Goal: Transaction & Acquisition: Purchase product/service

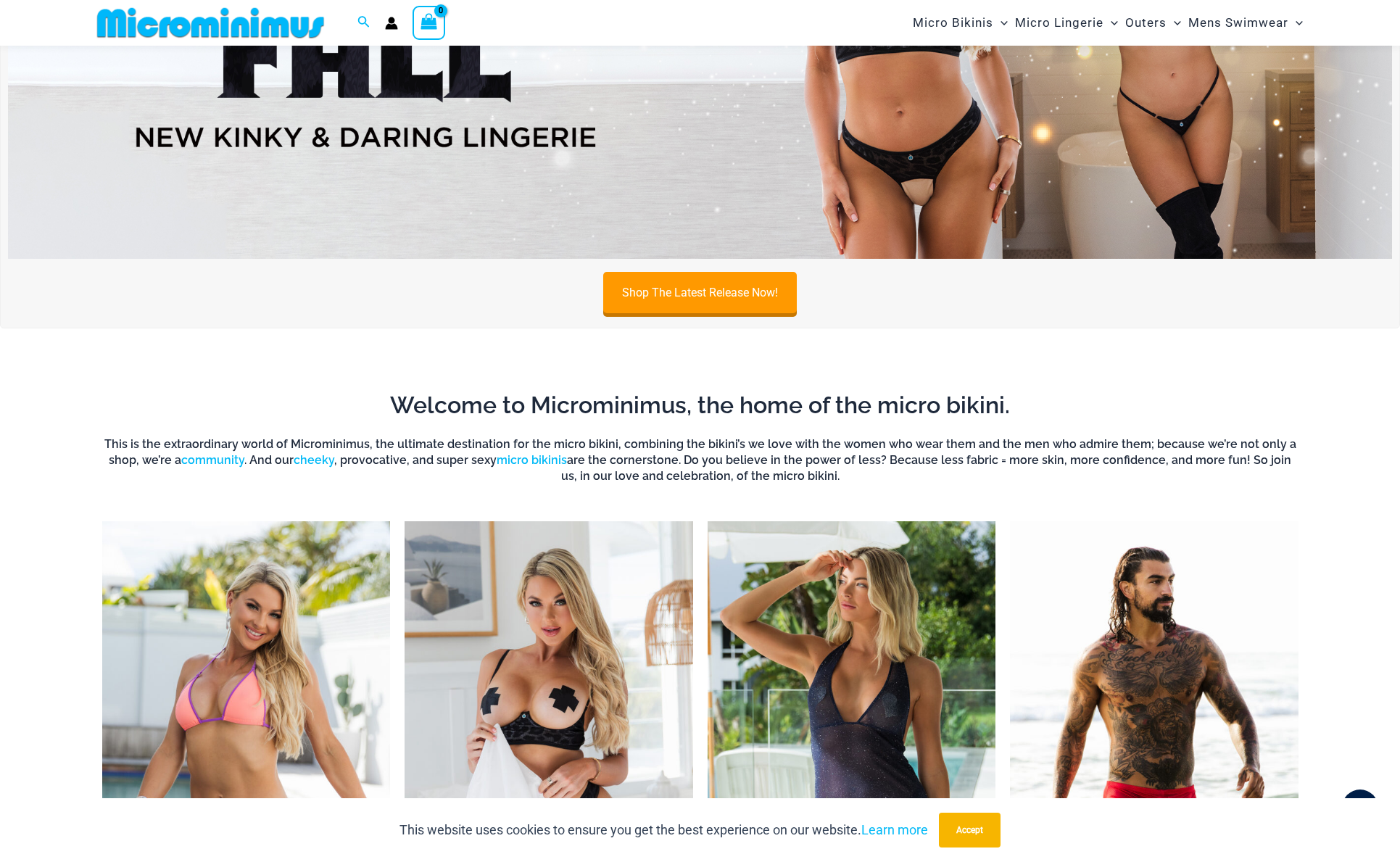
scroll to position [406, 0]
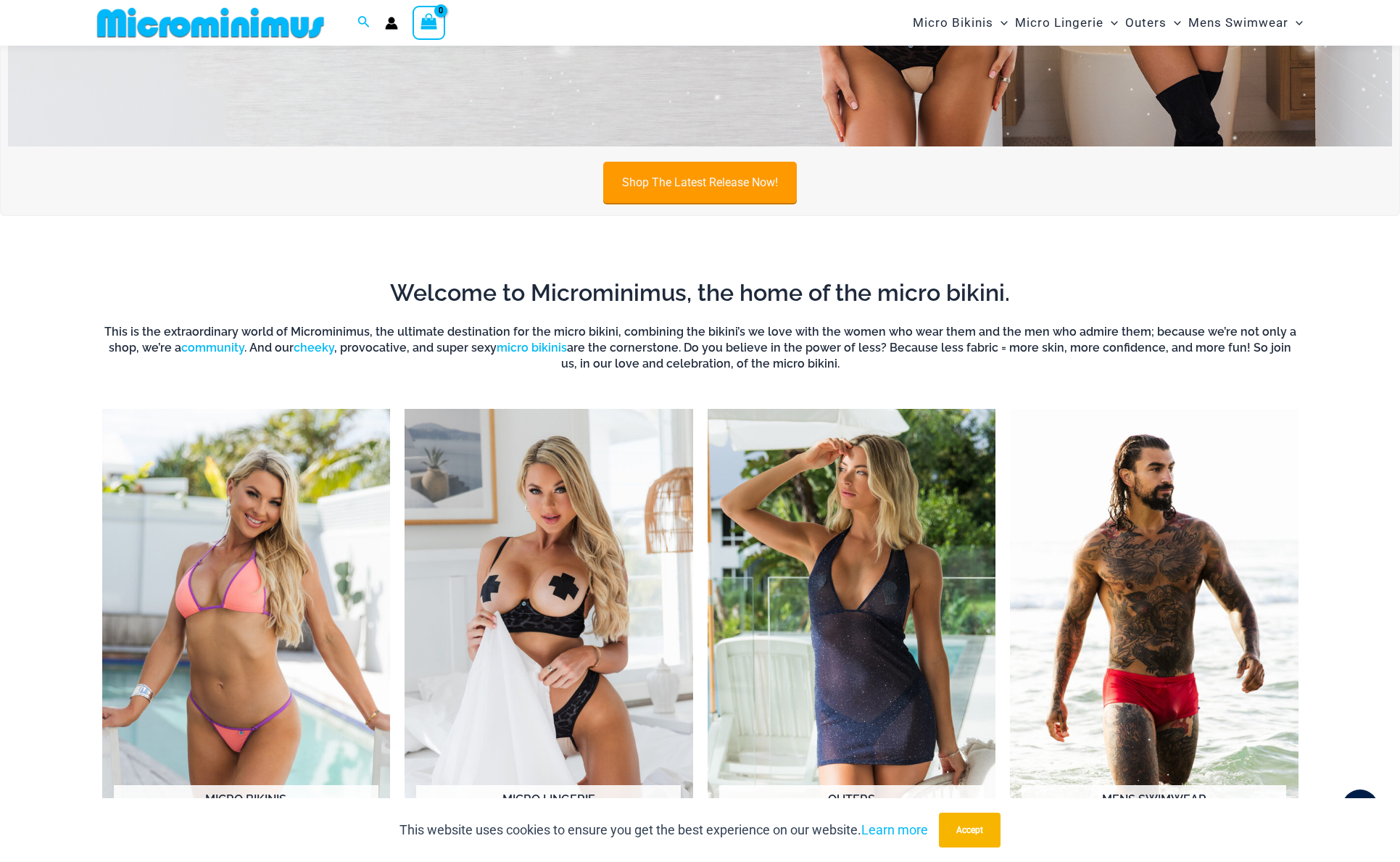
type input "**********"
click at [654, 186] on link "Shop The Latest Release Now!" at bounding box center [700, 182] width 194 height 41
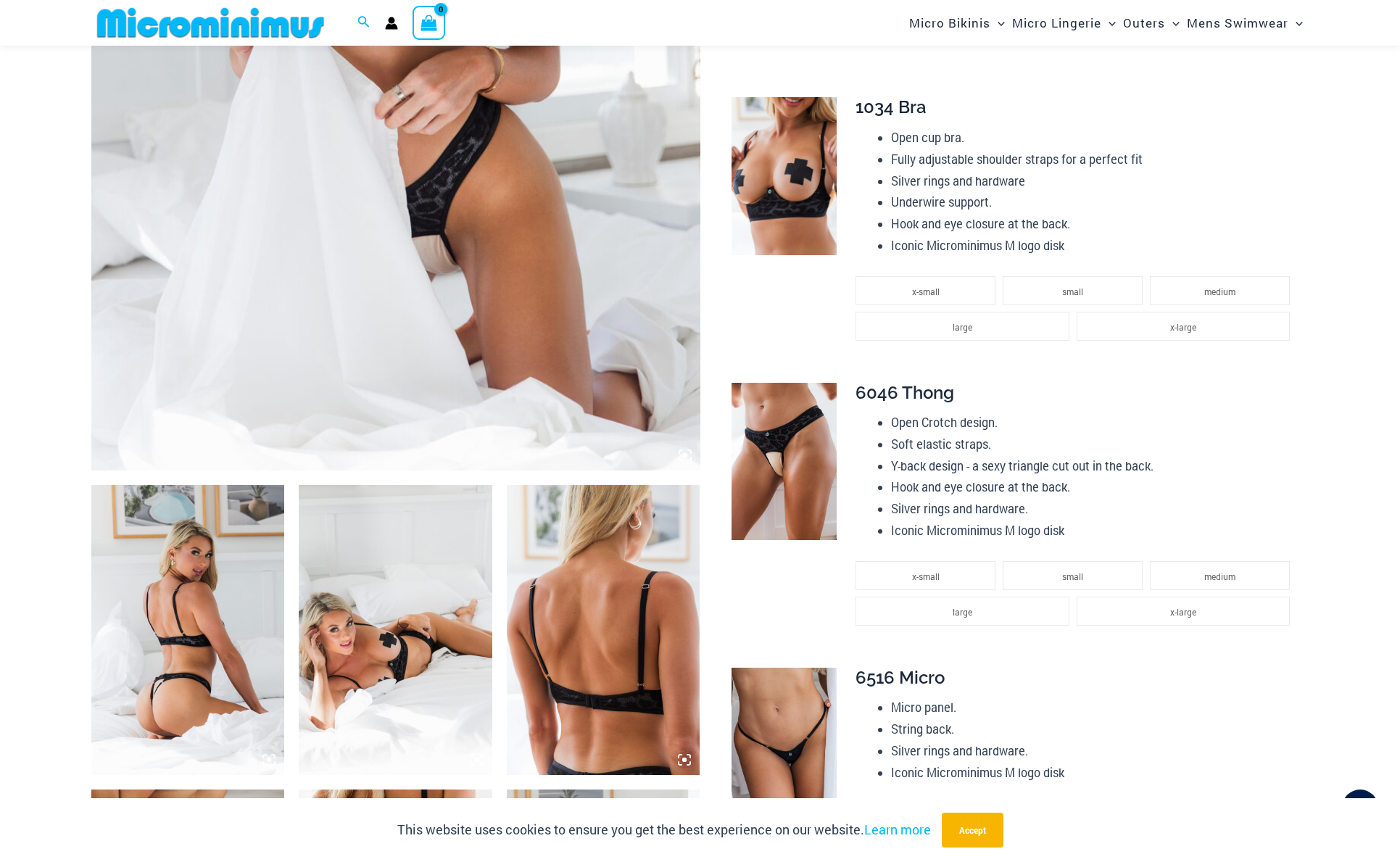
scroll to position [577, 0]
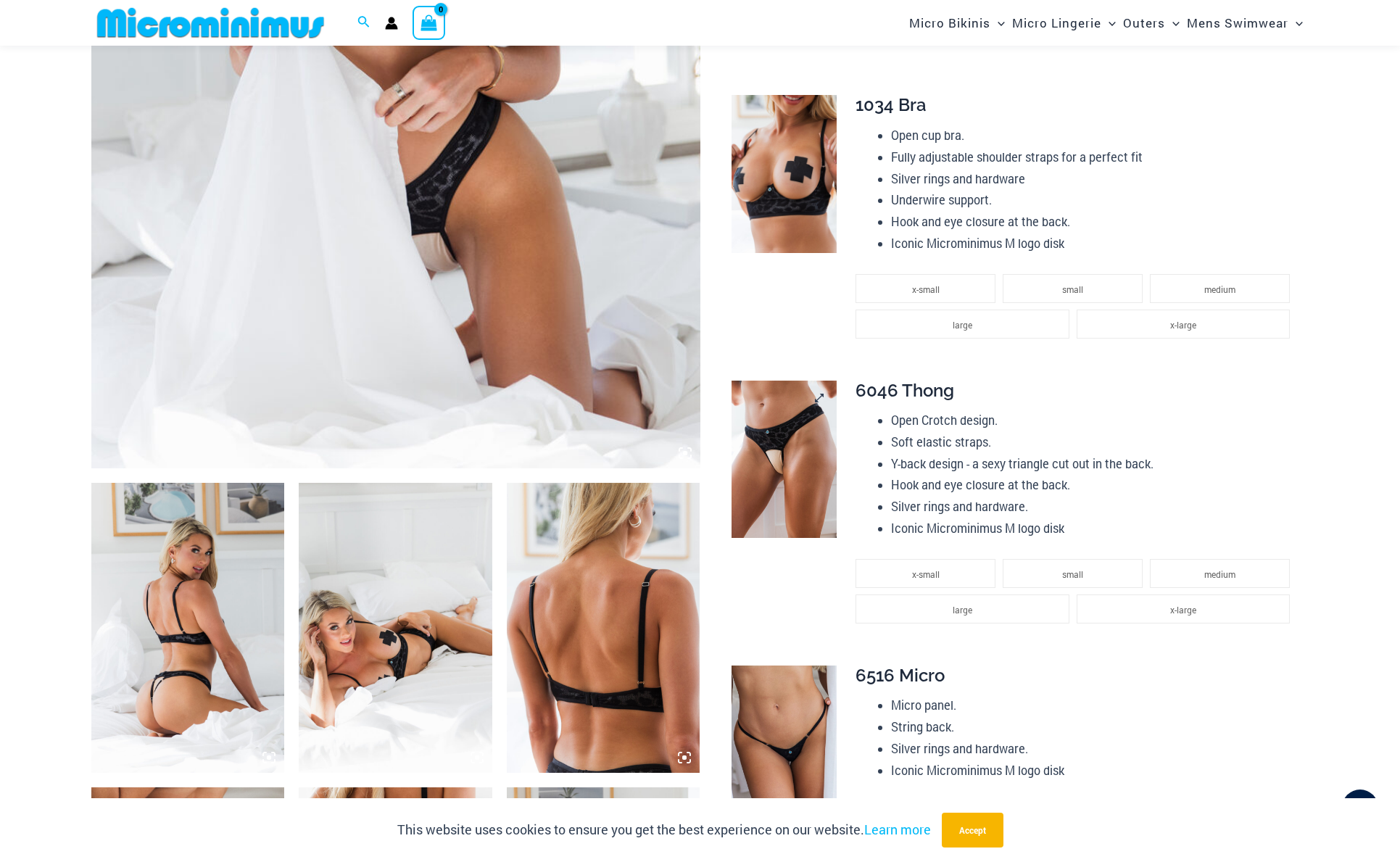
type input "**********"
click at [778, 438] on img at bounding box center [783, 459] width 105 height 158
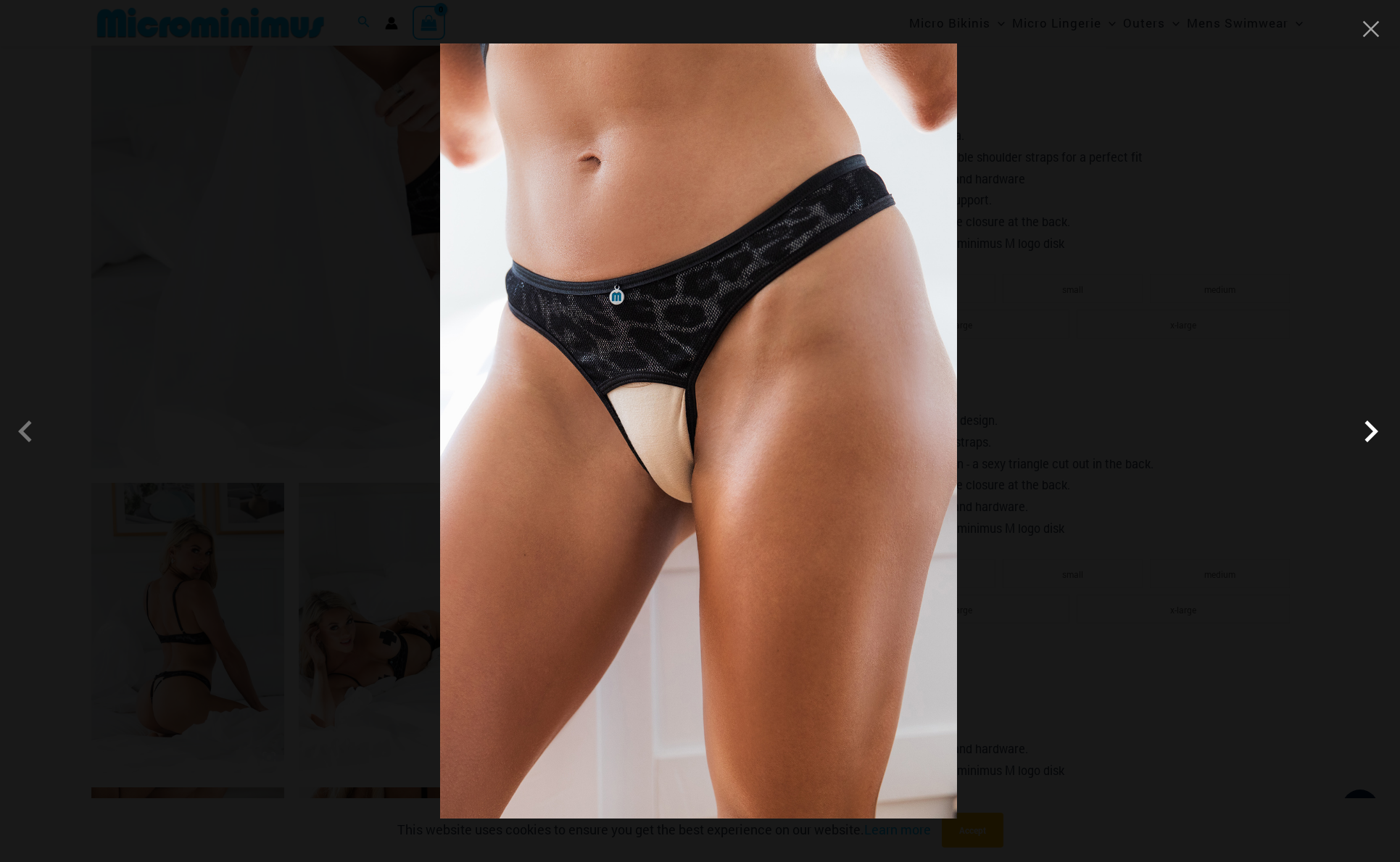
click at [1375, 435] on span at bounding box center [1371, 431] width 43 height 43
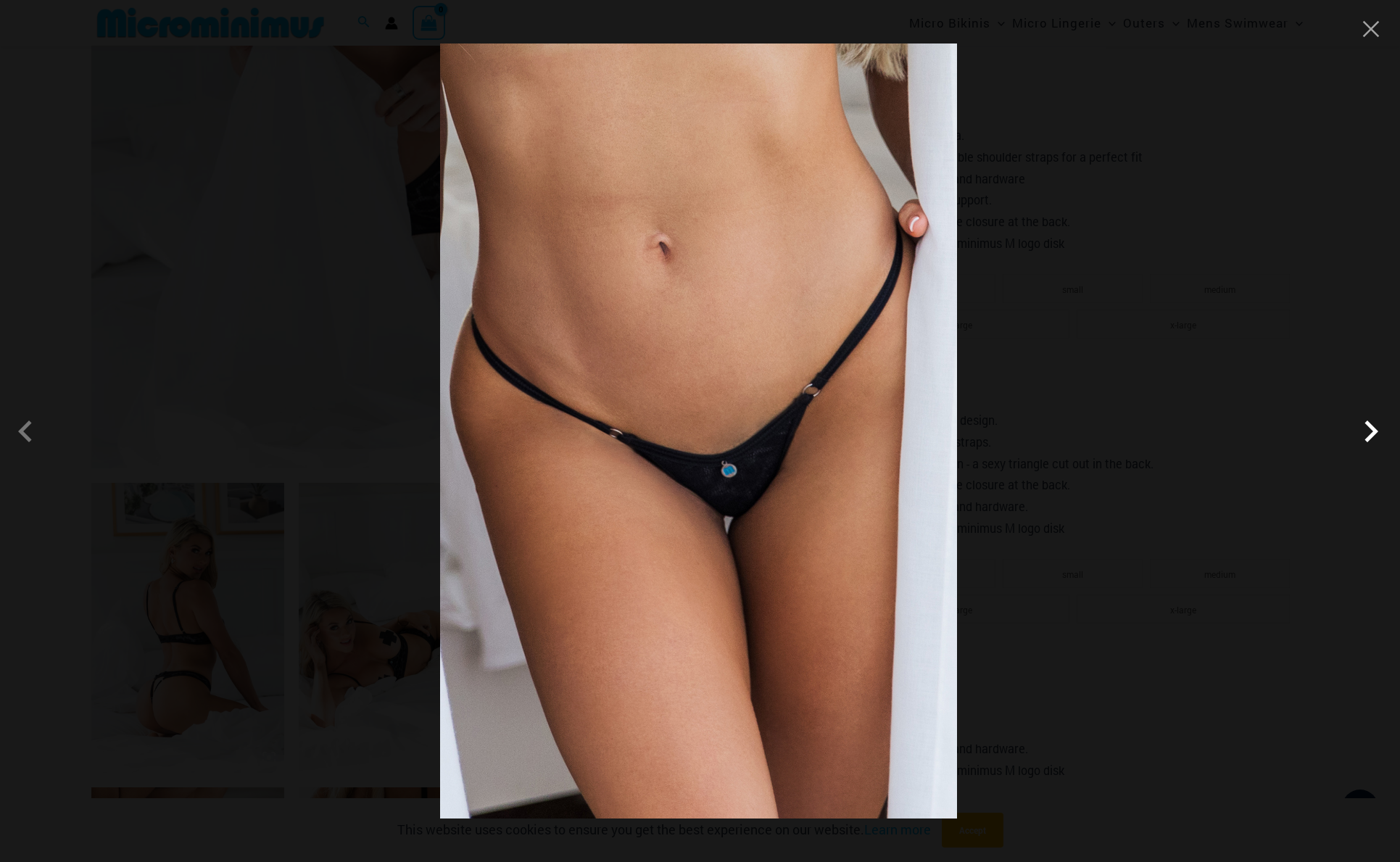
click at [1369, 438] on span at bounding box center [1371, 431] width 43 height 43
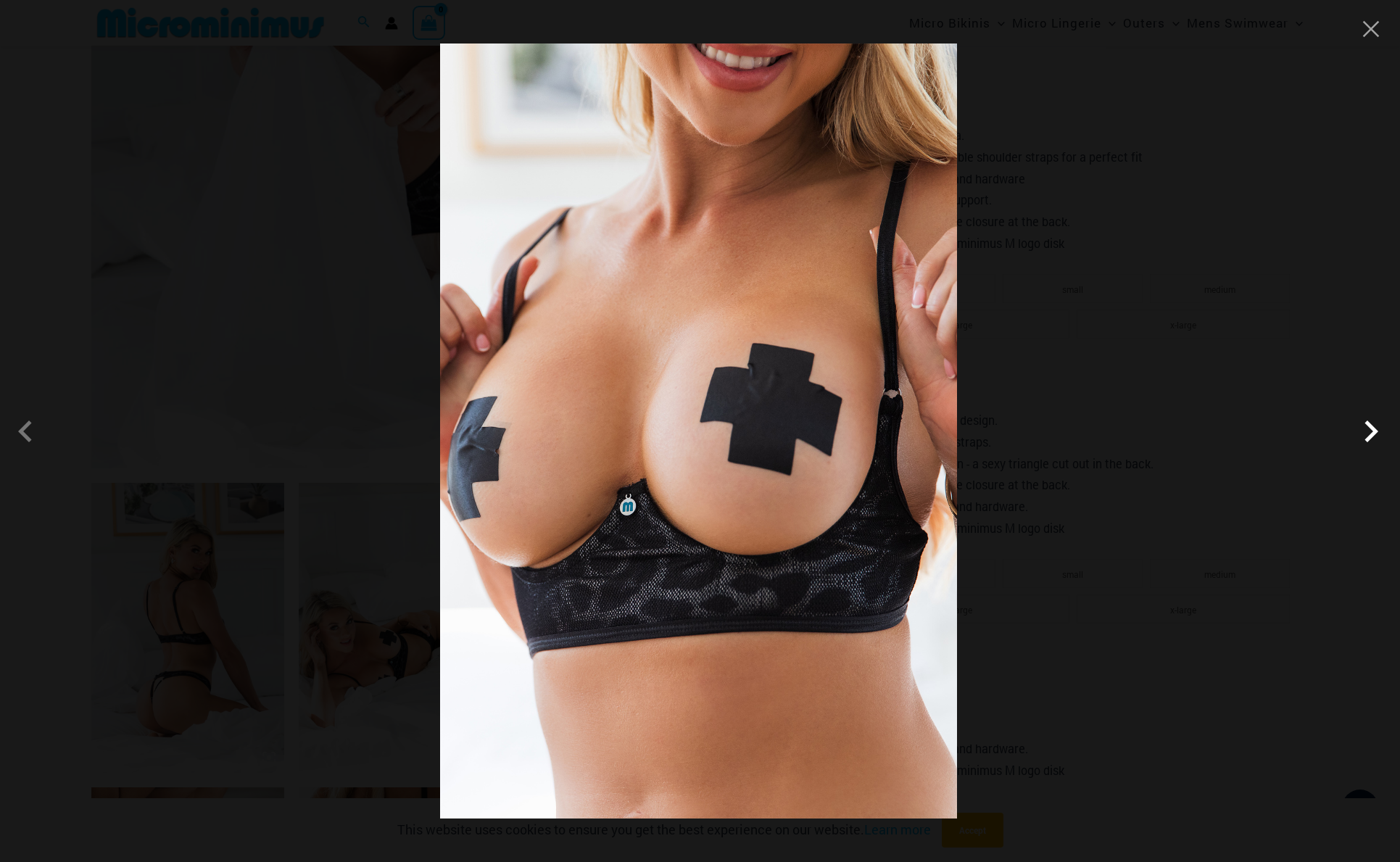
click at [1369, 438] on span at bounding box center [1371, 431] width 43 height 43
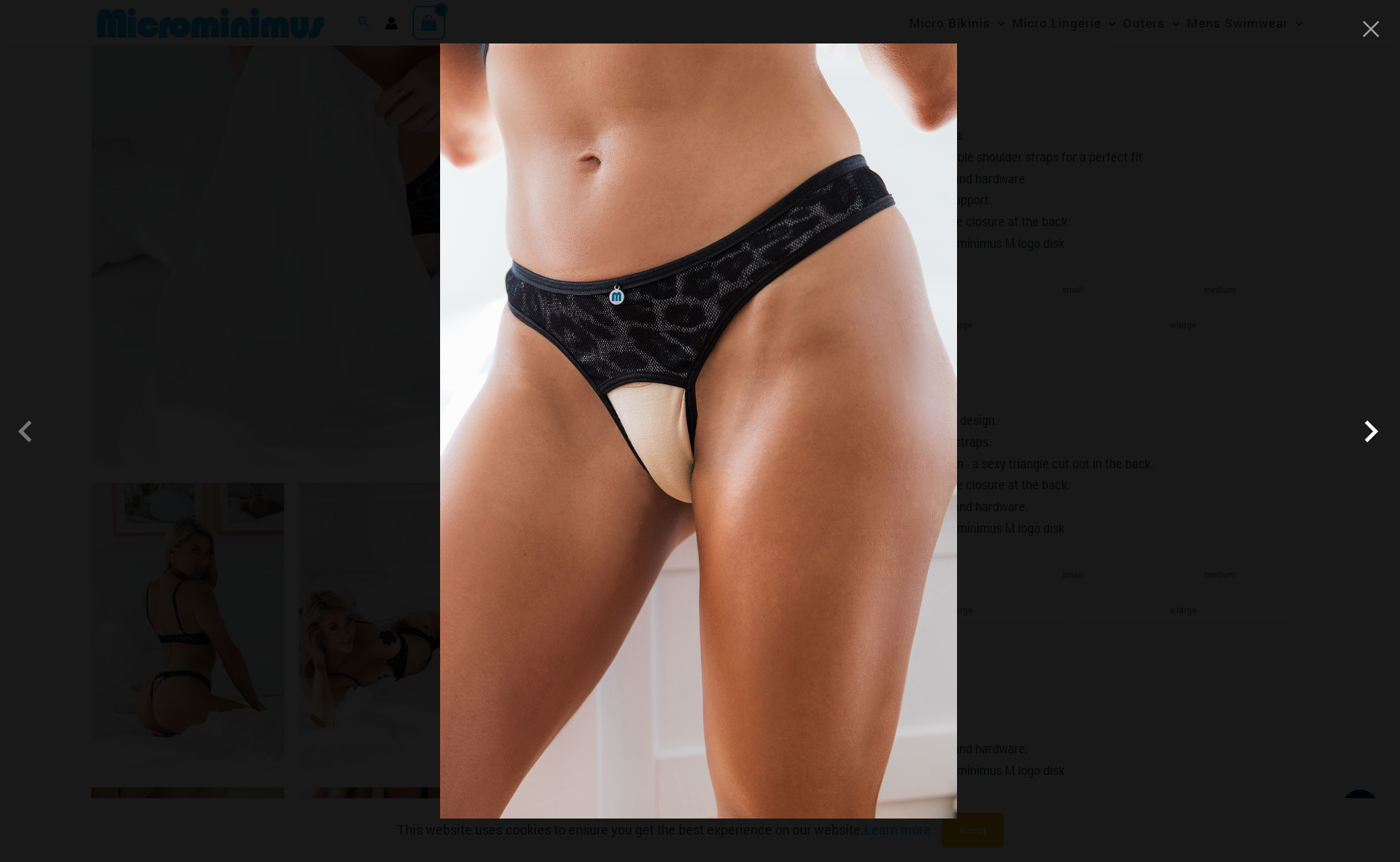
click at [1369, 438] on span at bounding box center [1371, 431] width 43 height 43
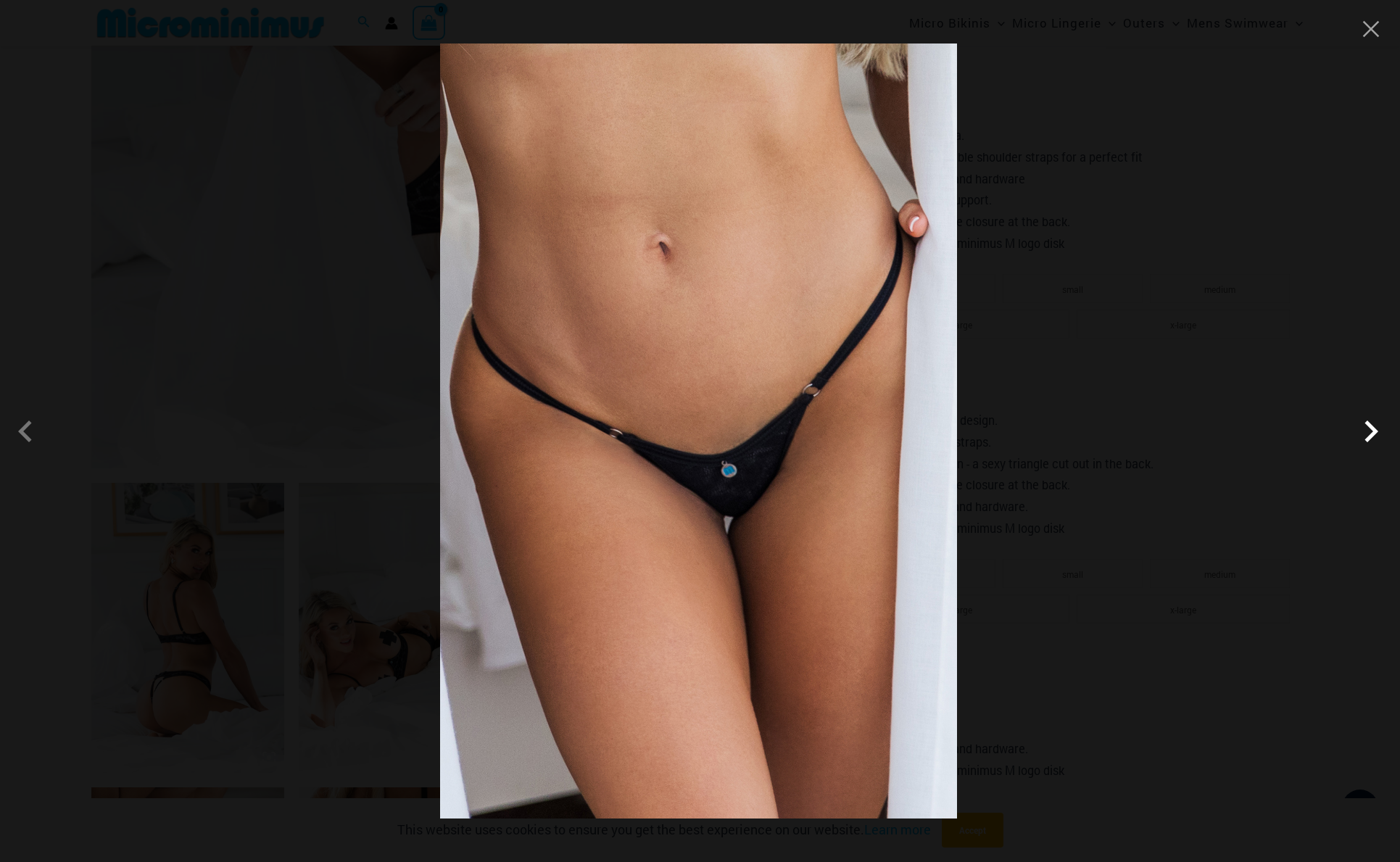
click at [1369, 438] on span at bounding box center [1371, 431] width 43 height 43
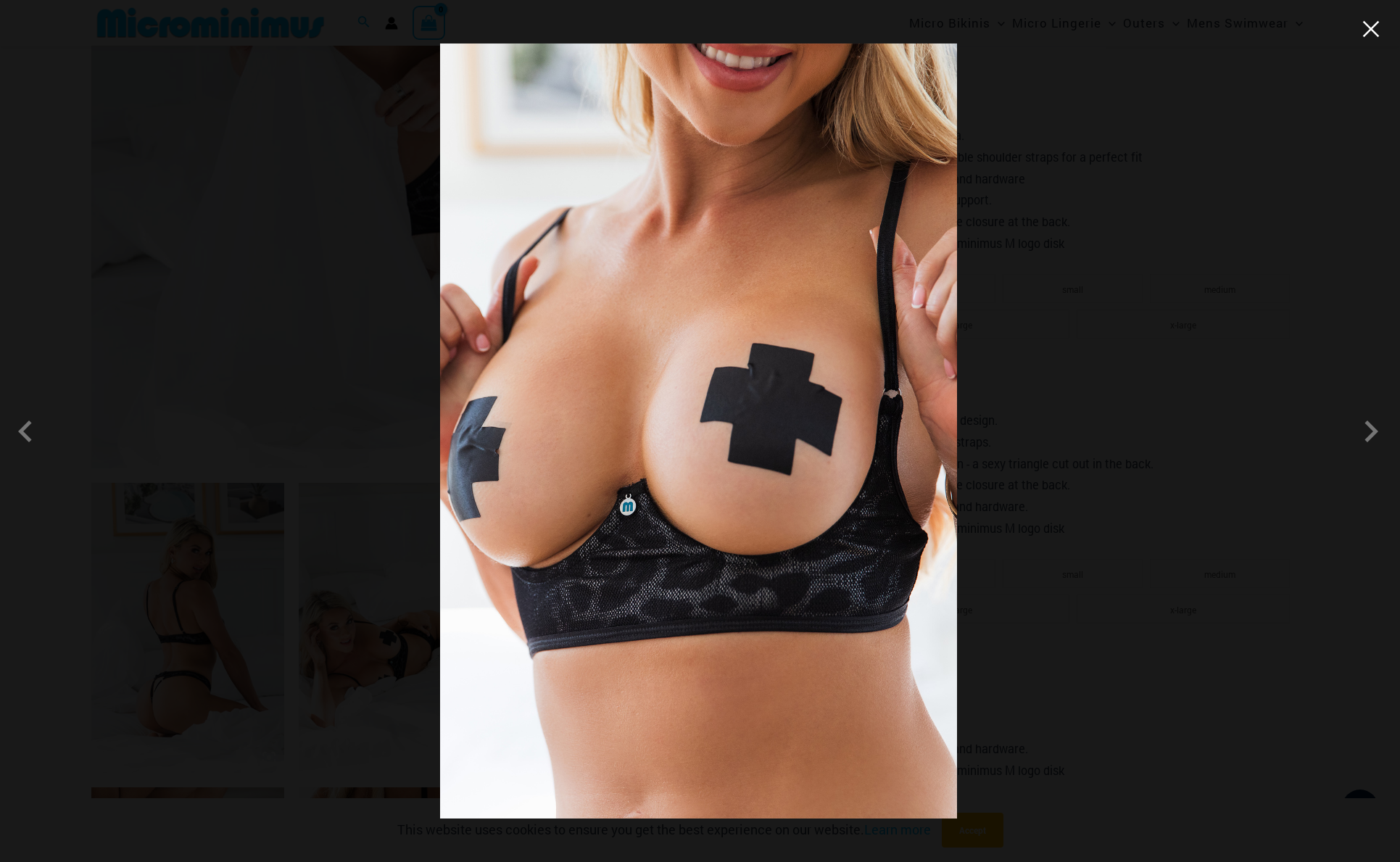
click at [1369, 39] on button "Close" at bounding box center [1370, 28] width 22 height 22
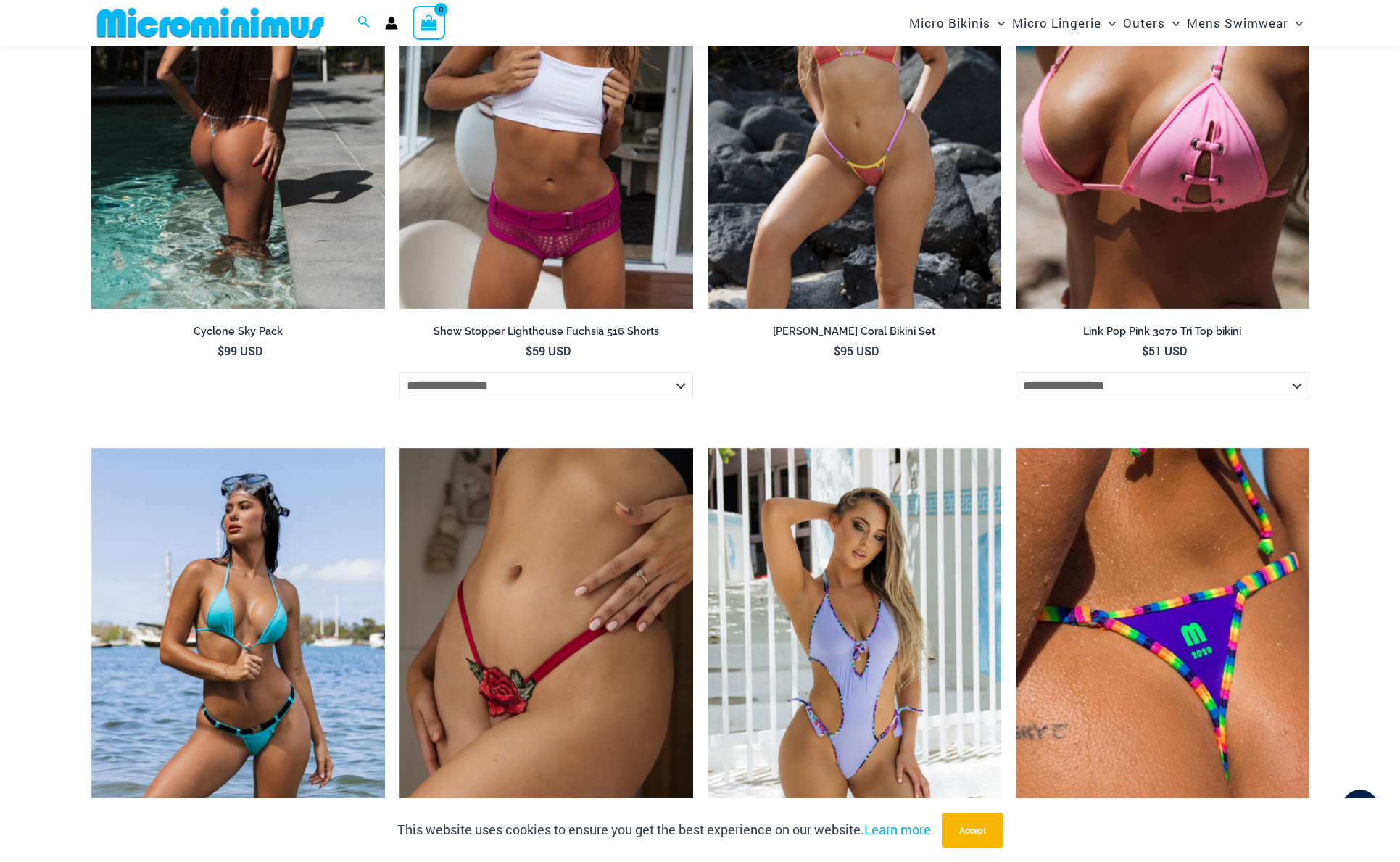
scroll to position [3368, 0]
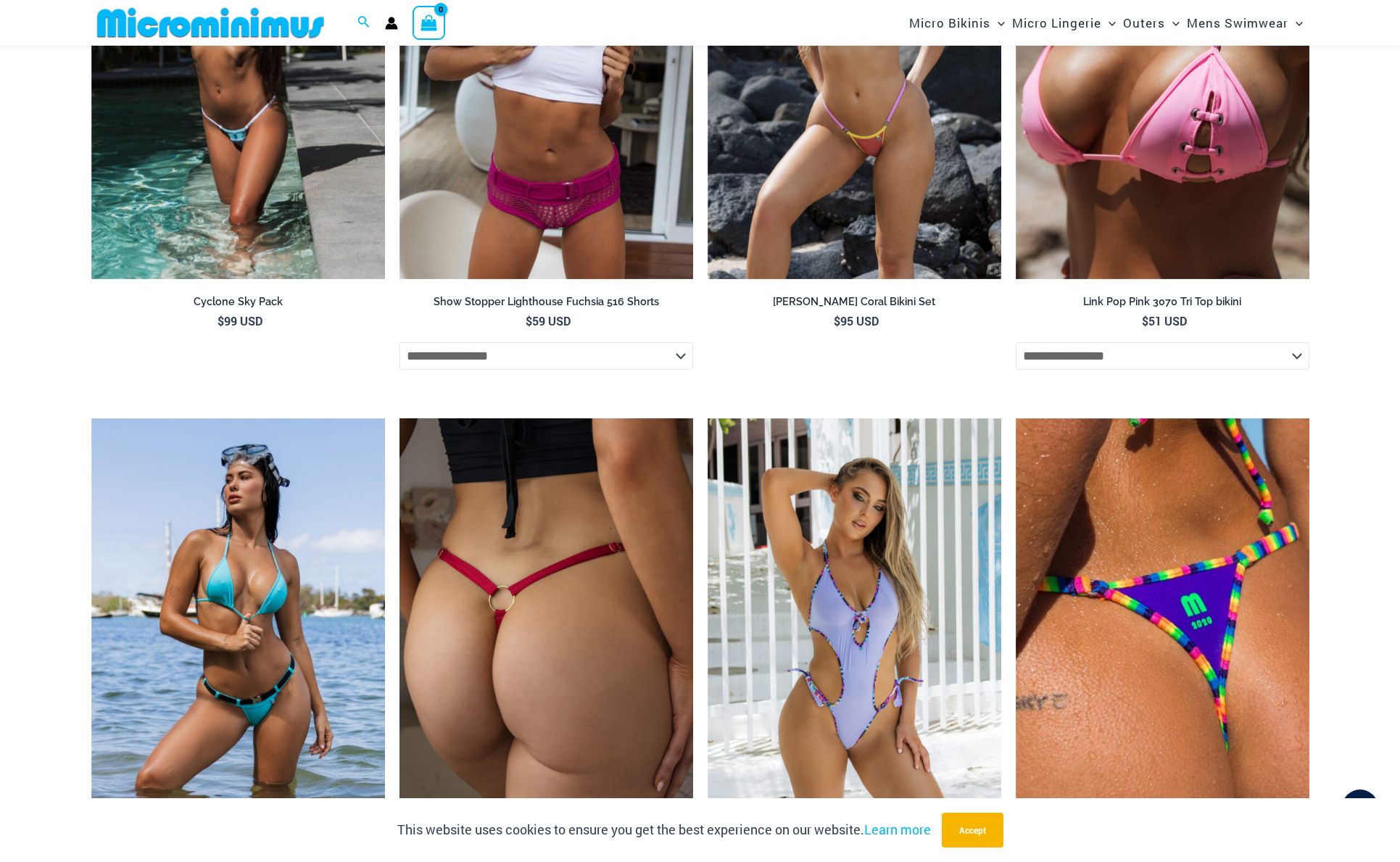
click at [456, 495] on img at bounding box center [546, 639] width 293 height 441
click at [450, 555] on img at bounding box center [546, 639] width 293 height 441
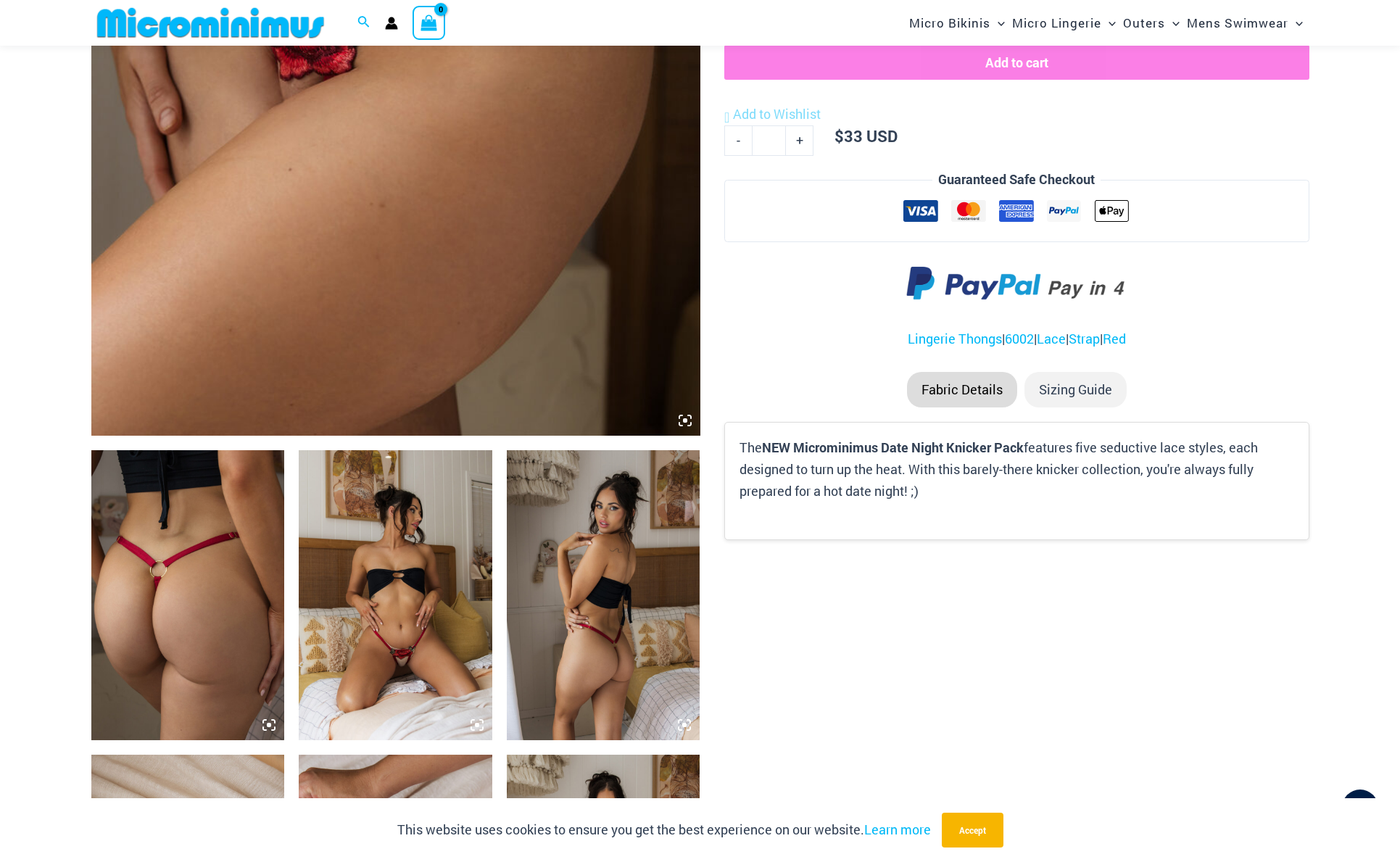
scroll to position [660, 0]
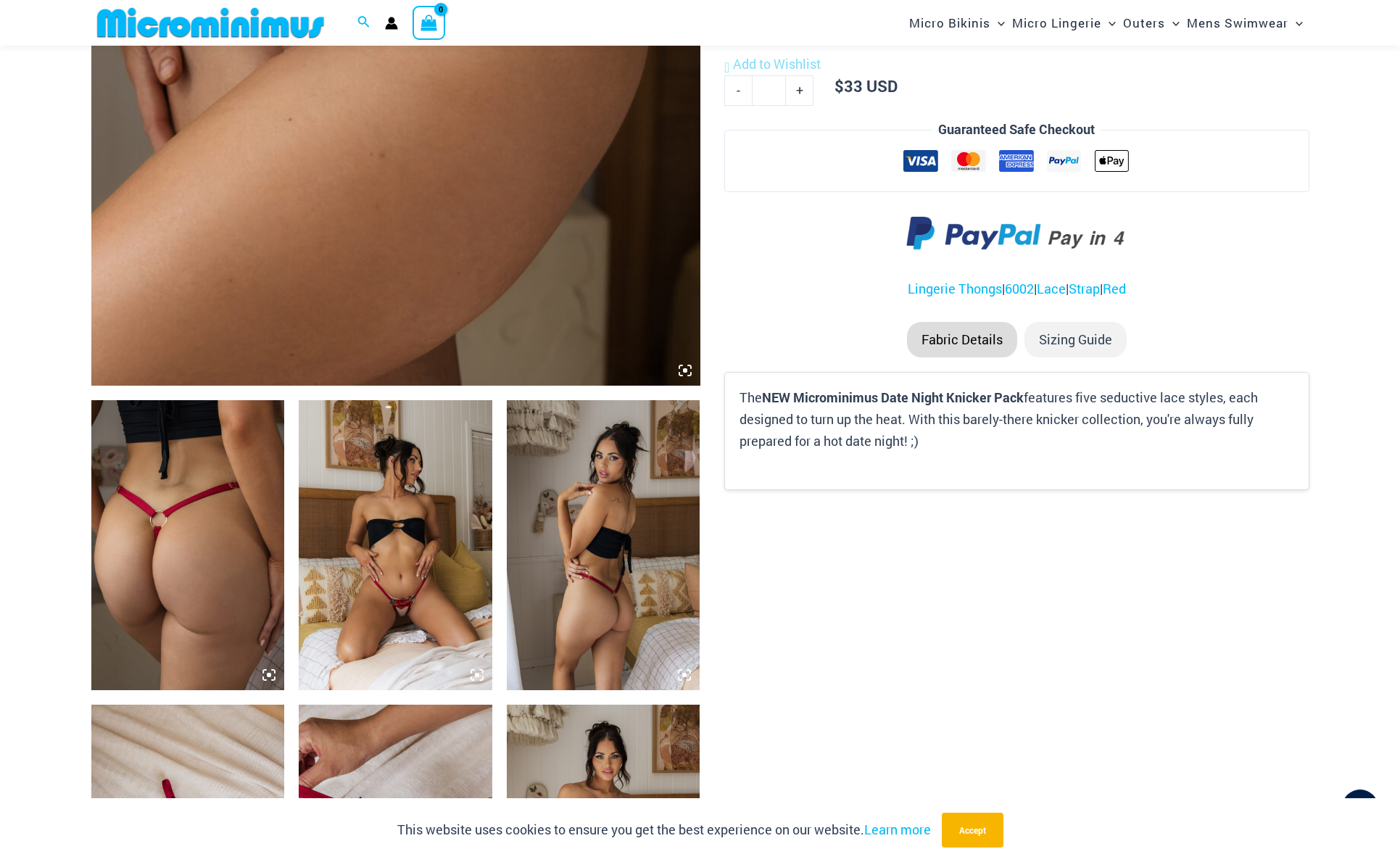
type input "**********"
click at [424, 587] on img at bounding box center [395, 544] width 194 height 290
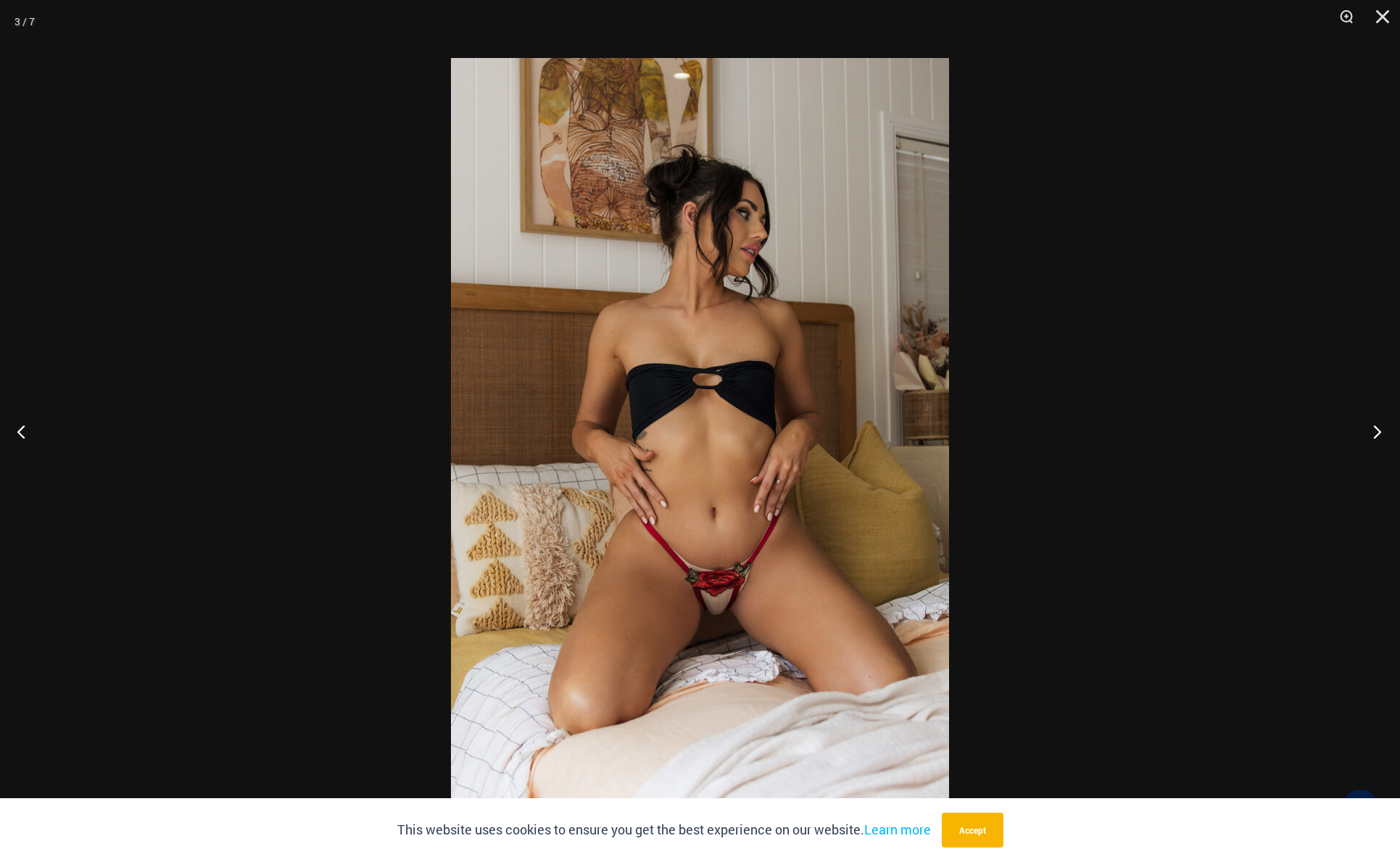
click at [1375, 427] on button "Next" at bounding box center [1372, 431] width 54 height 72
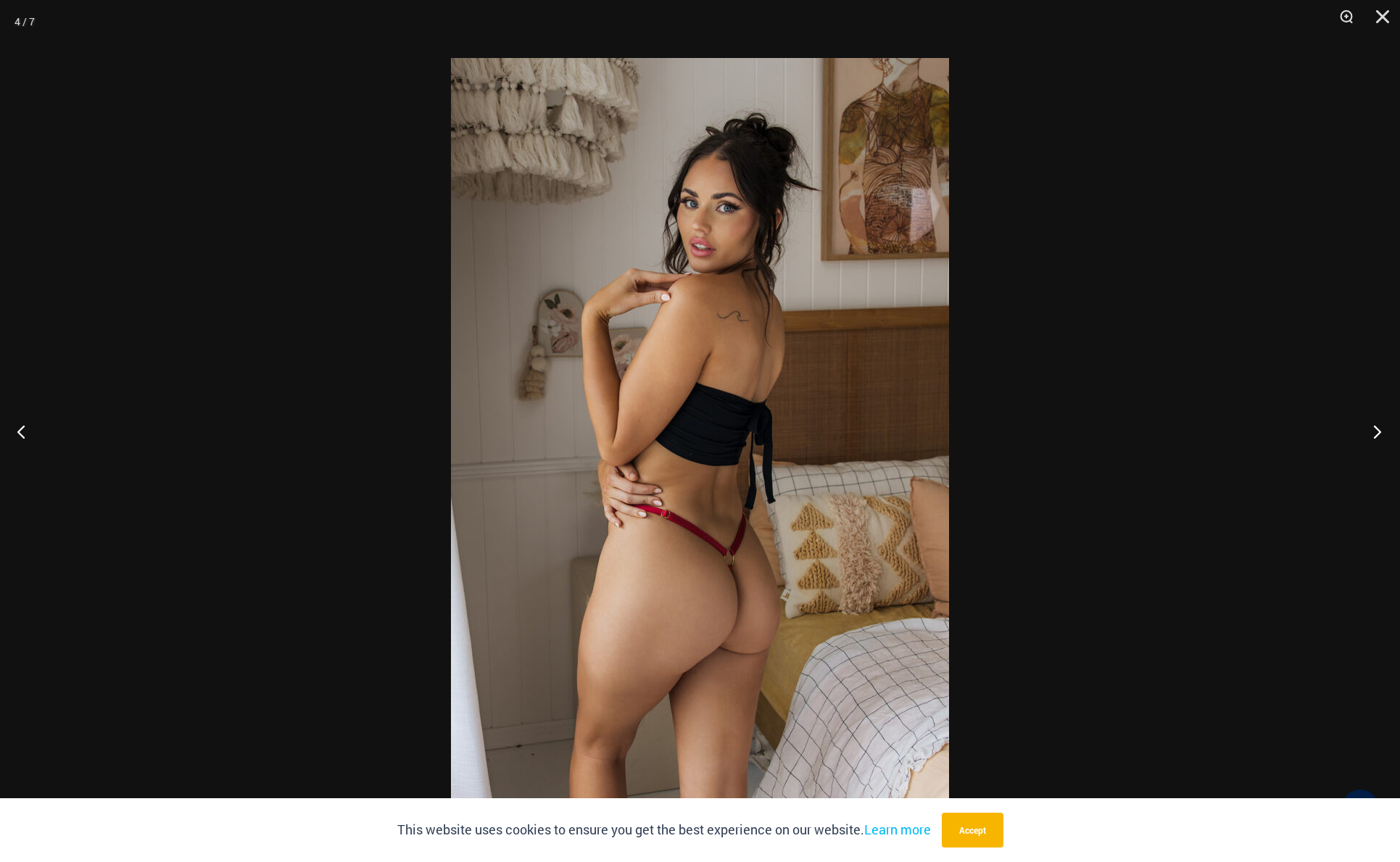
click at [1375, 427] on button "Next" at bounding box center [1372, 431] width 54 height 72
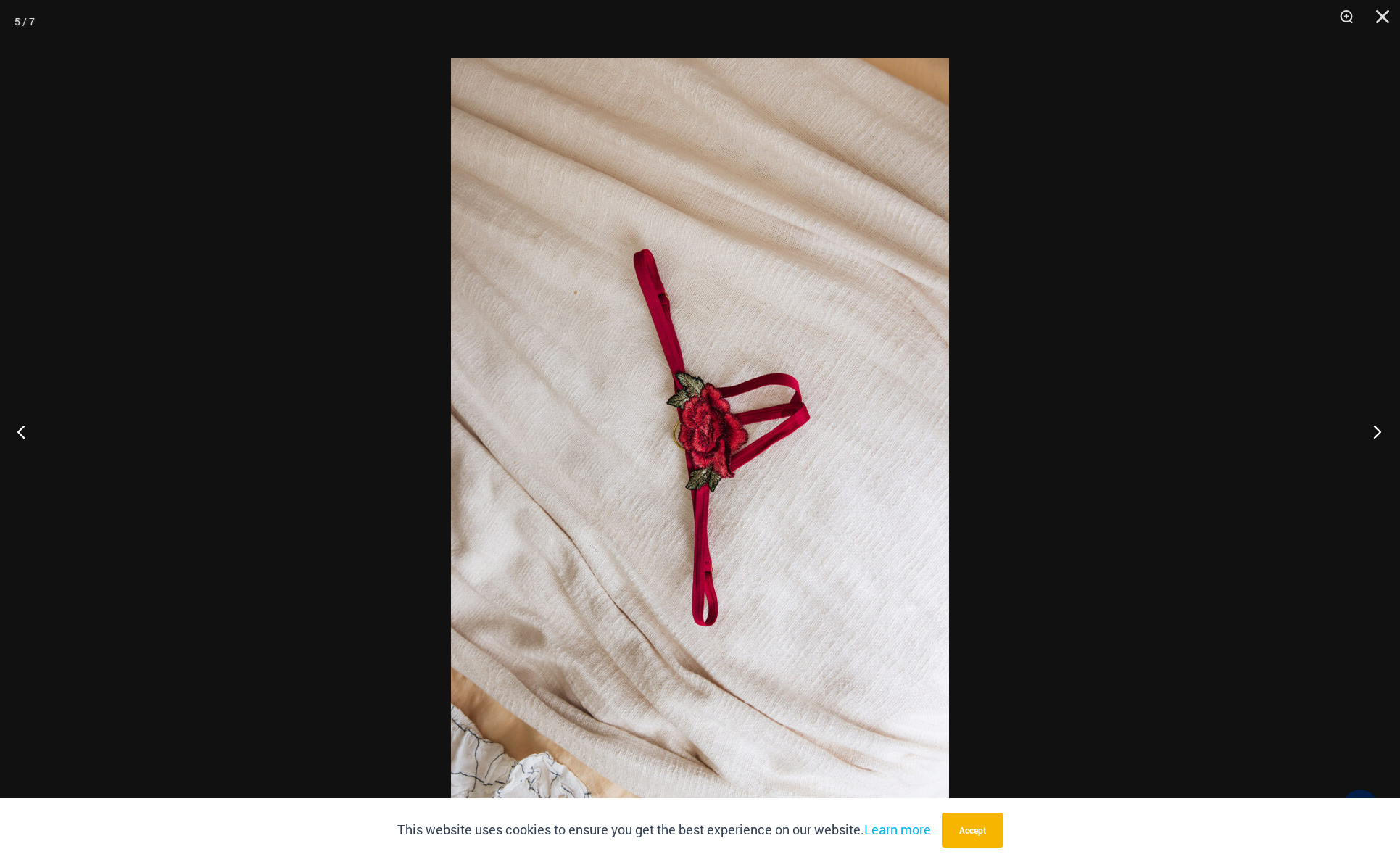
click at [1375, 426] on button "Next" at bounding box center [1372, 431] width 54 height 72
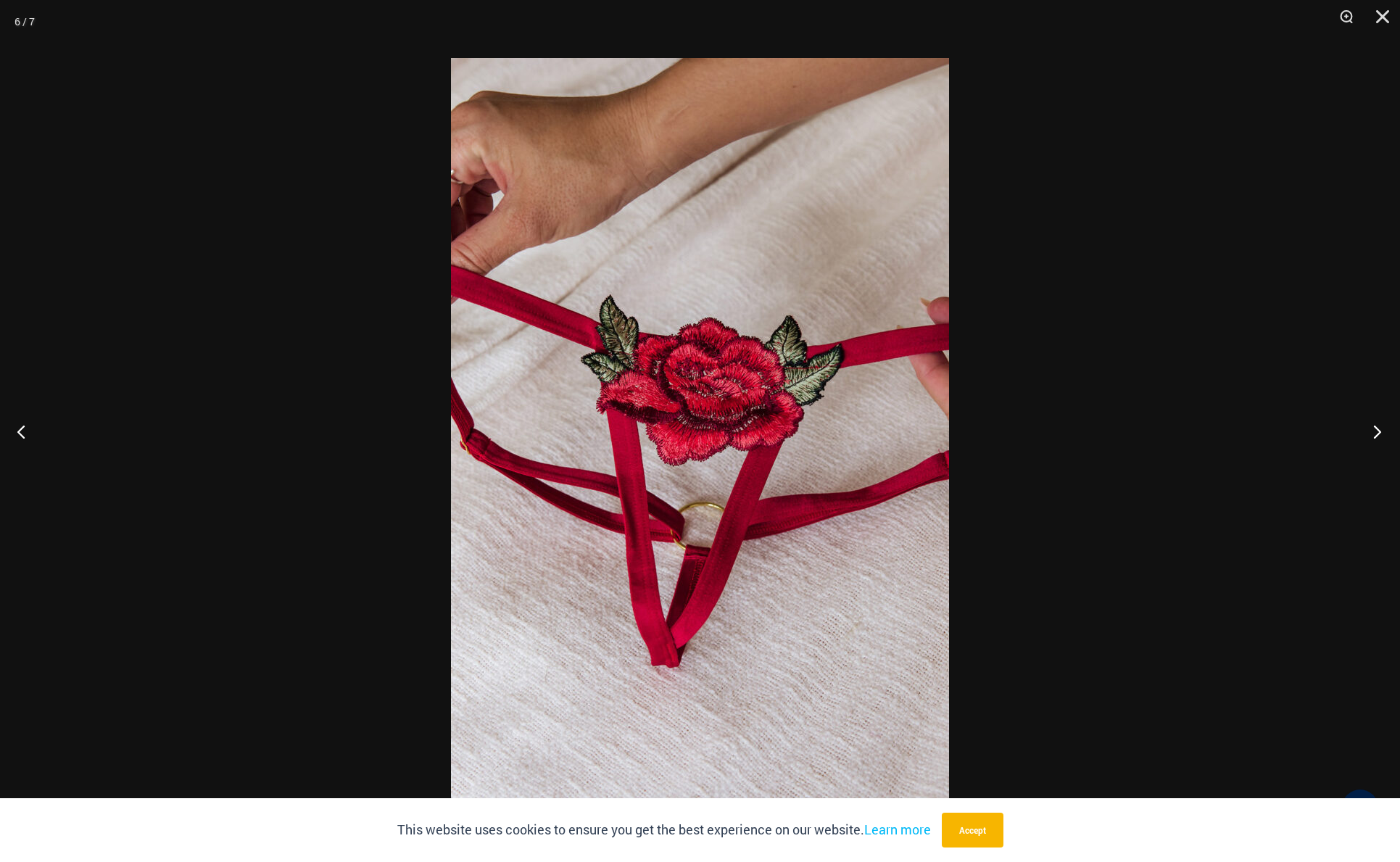
click at [1375, 426] on button "Next" at bounding box center [1372, 431] width 54 height 72
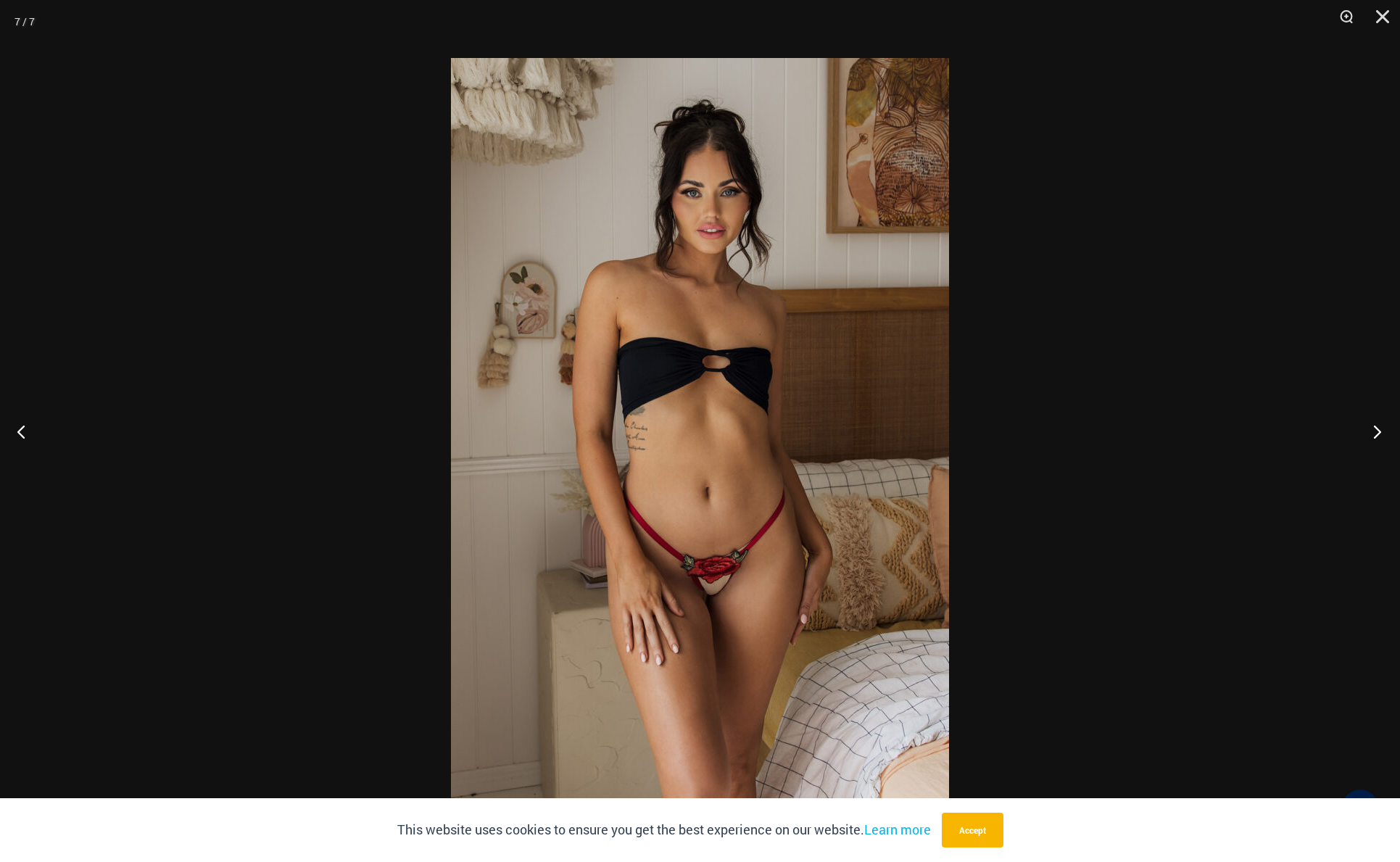
click at [1374, 434] on button "Next" at bounding box center [1372, 431] width 54 height 72
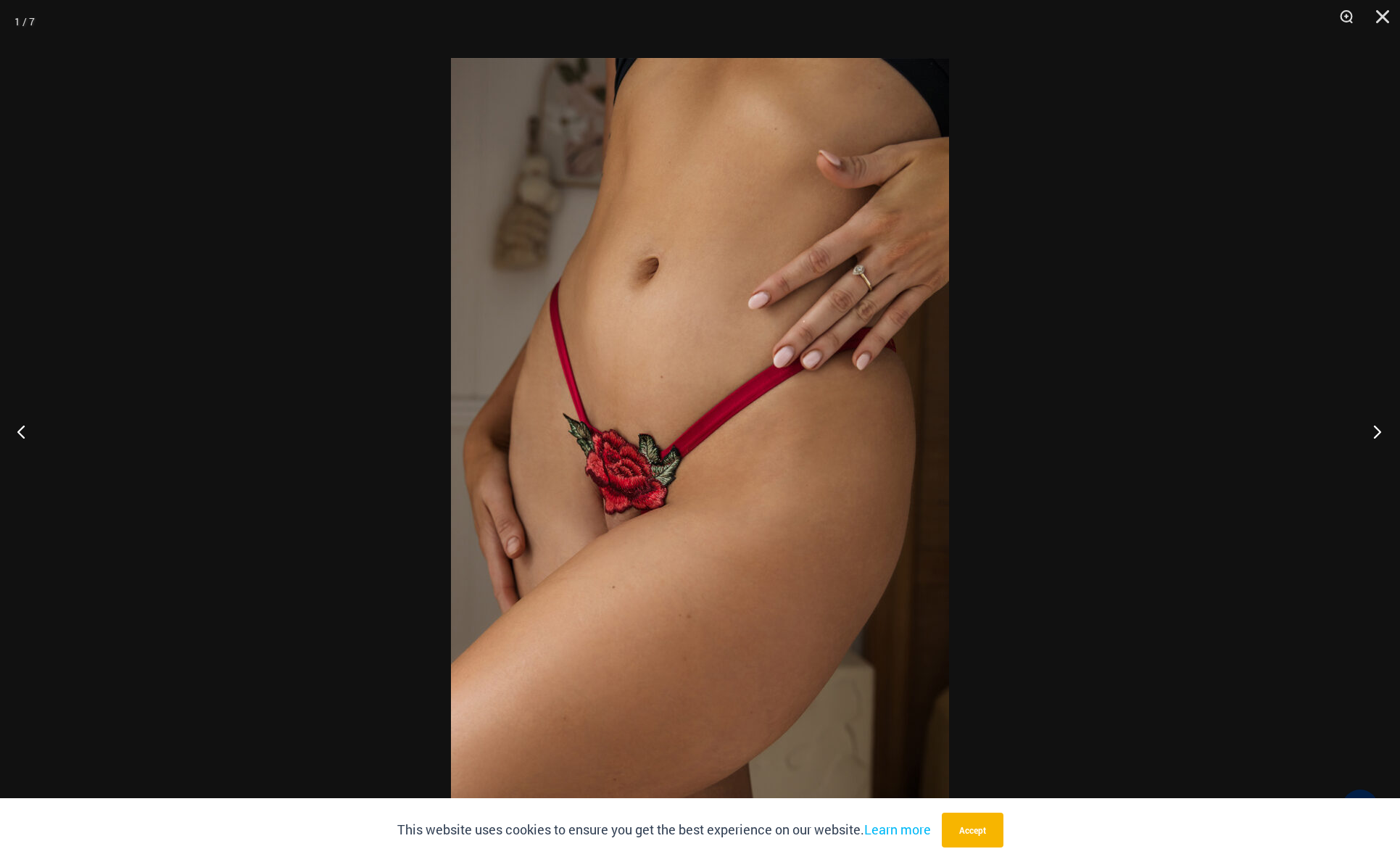
click at [1374, 434] on button "Next" at bounding box center [1372, 431] width 54 height 72
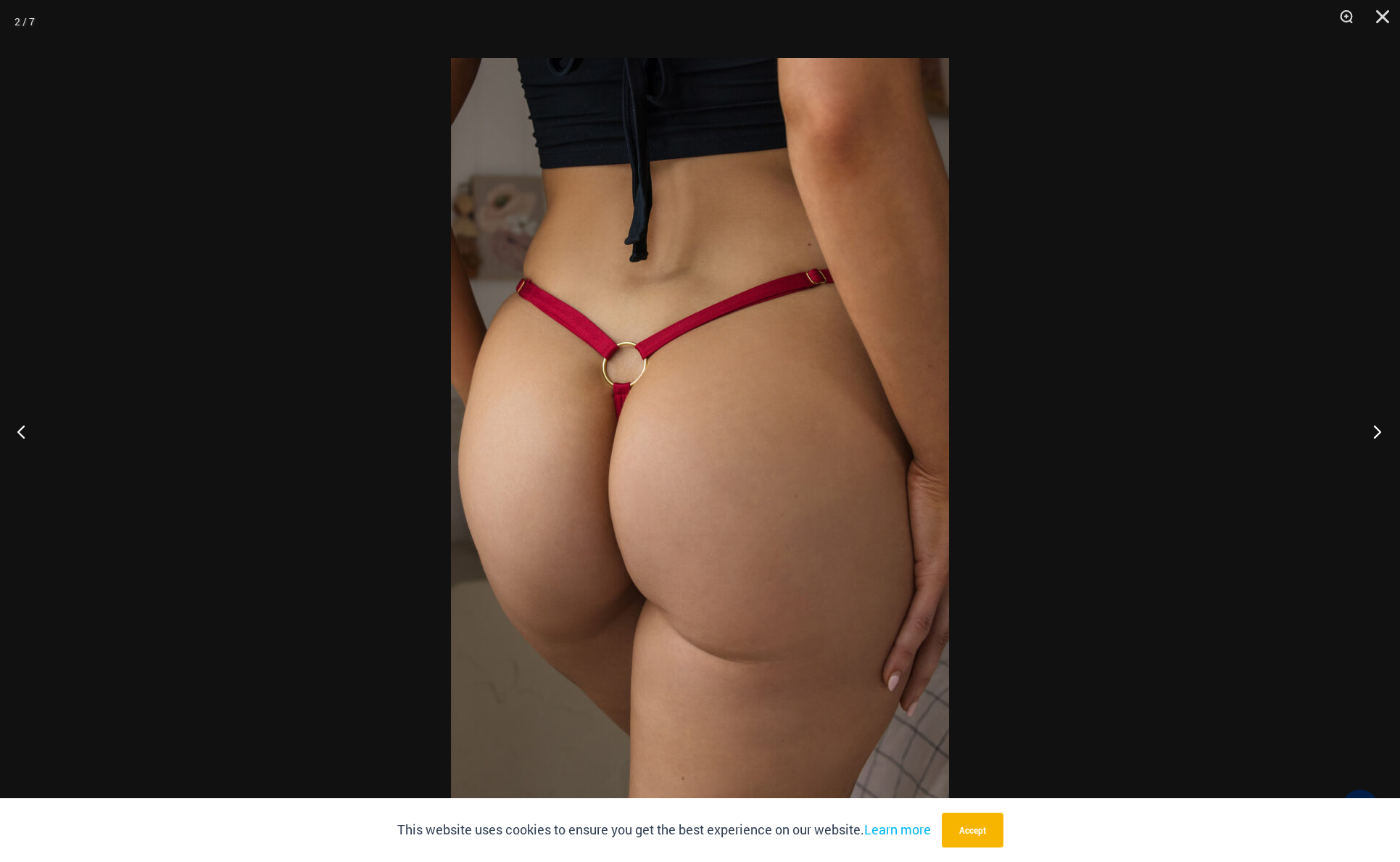
click at [1376, 427] on button "Next" at bounding box center [1372, 431] width 54 height 72
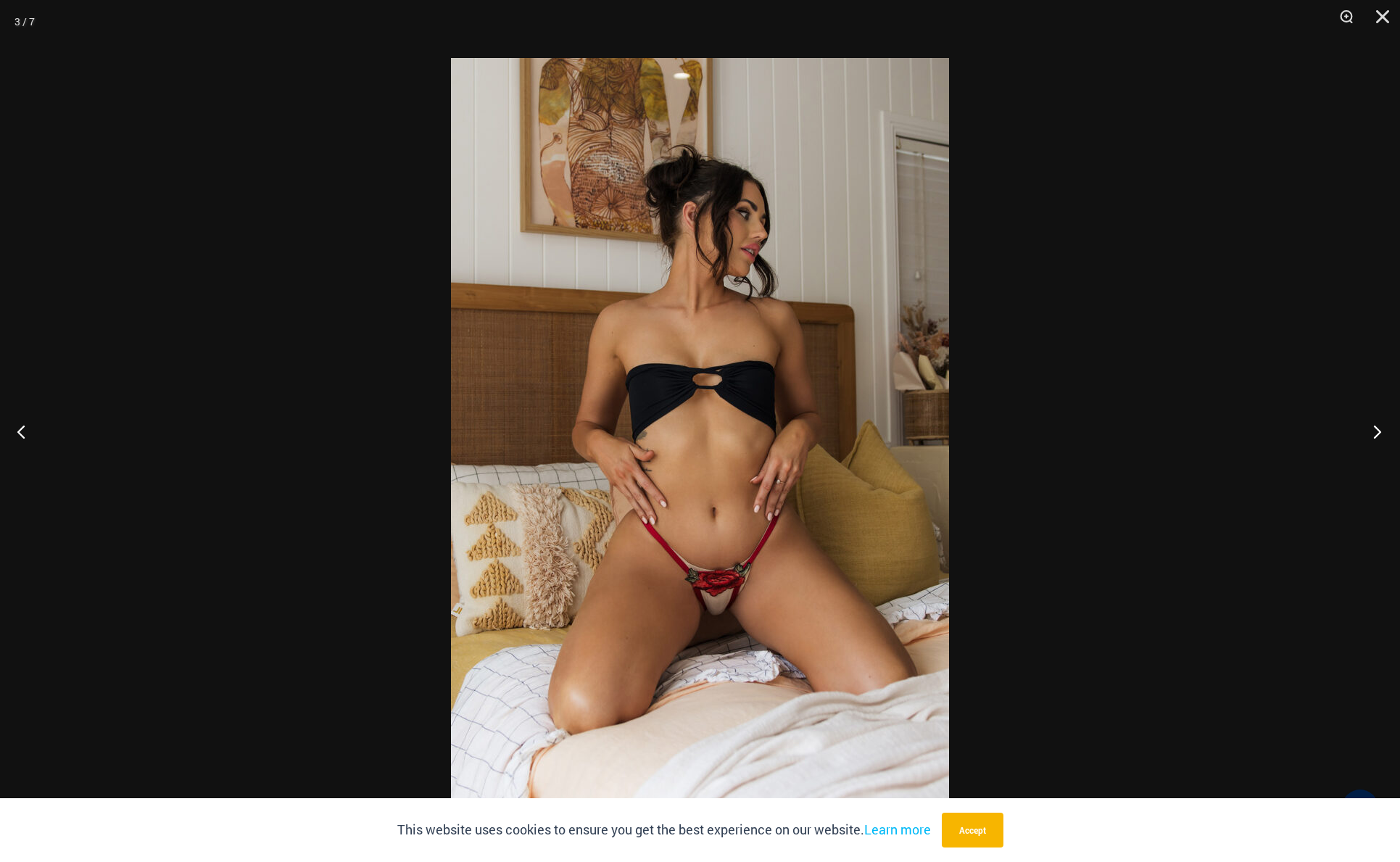
click at [1372, 431] on button "Next" at bounding box center [1372, 431] width 54 height 72
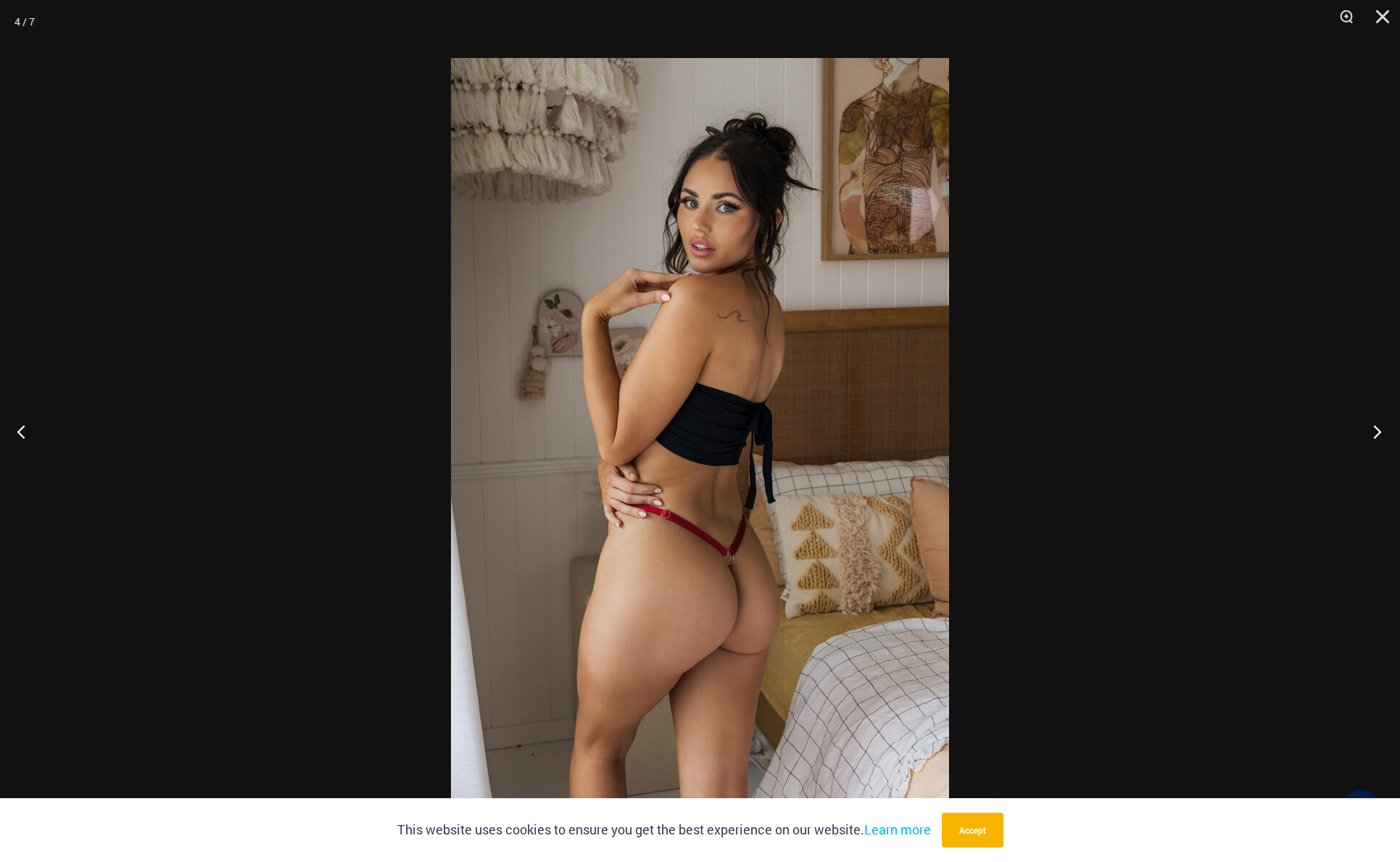
click at [1375, 431] on button "Next" at bounding box center [1372, 431] width 54 height 72
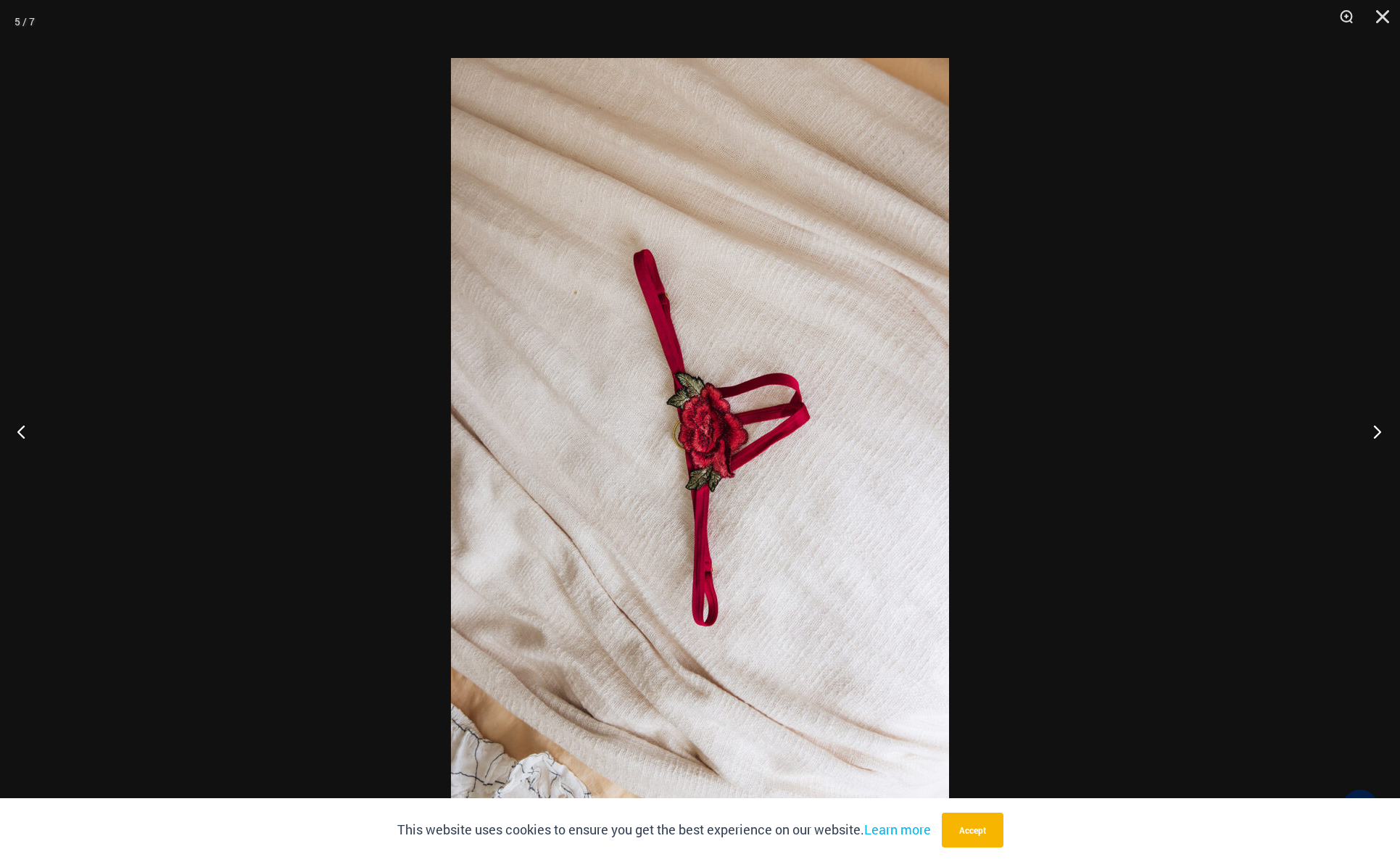
click at [1375, 431] on button "Next" at bounding box center [1372, 431] width 54 height 72
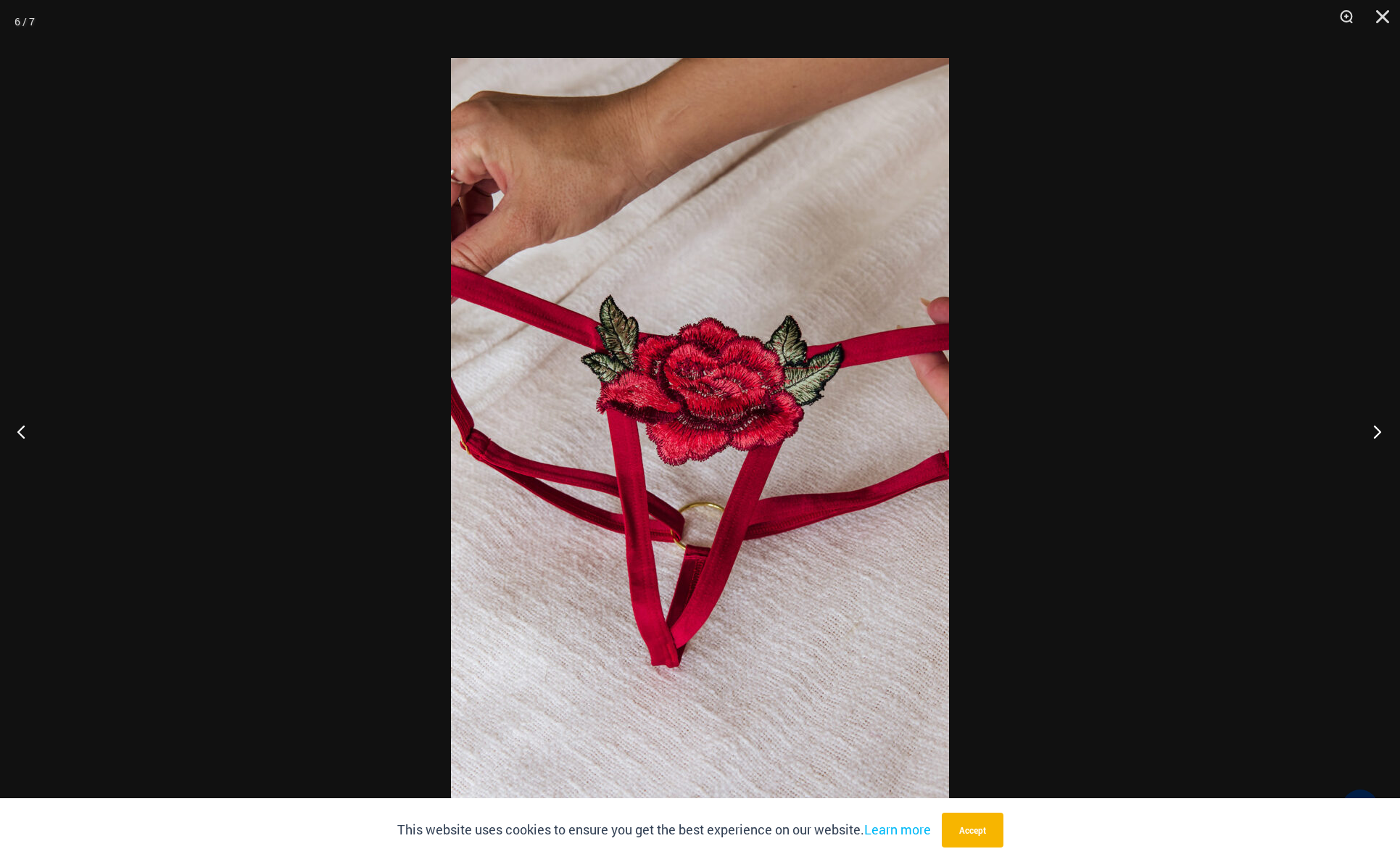
click at [1375, 431] on button "Next" at bounding box center [1372, 431] width 54 height 72
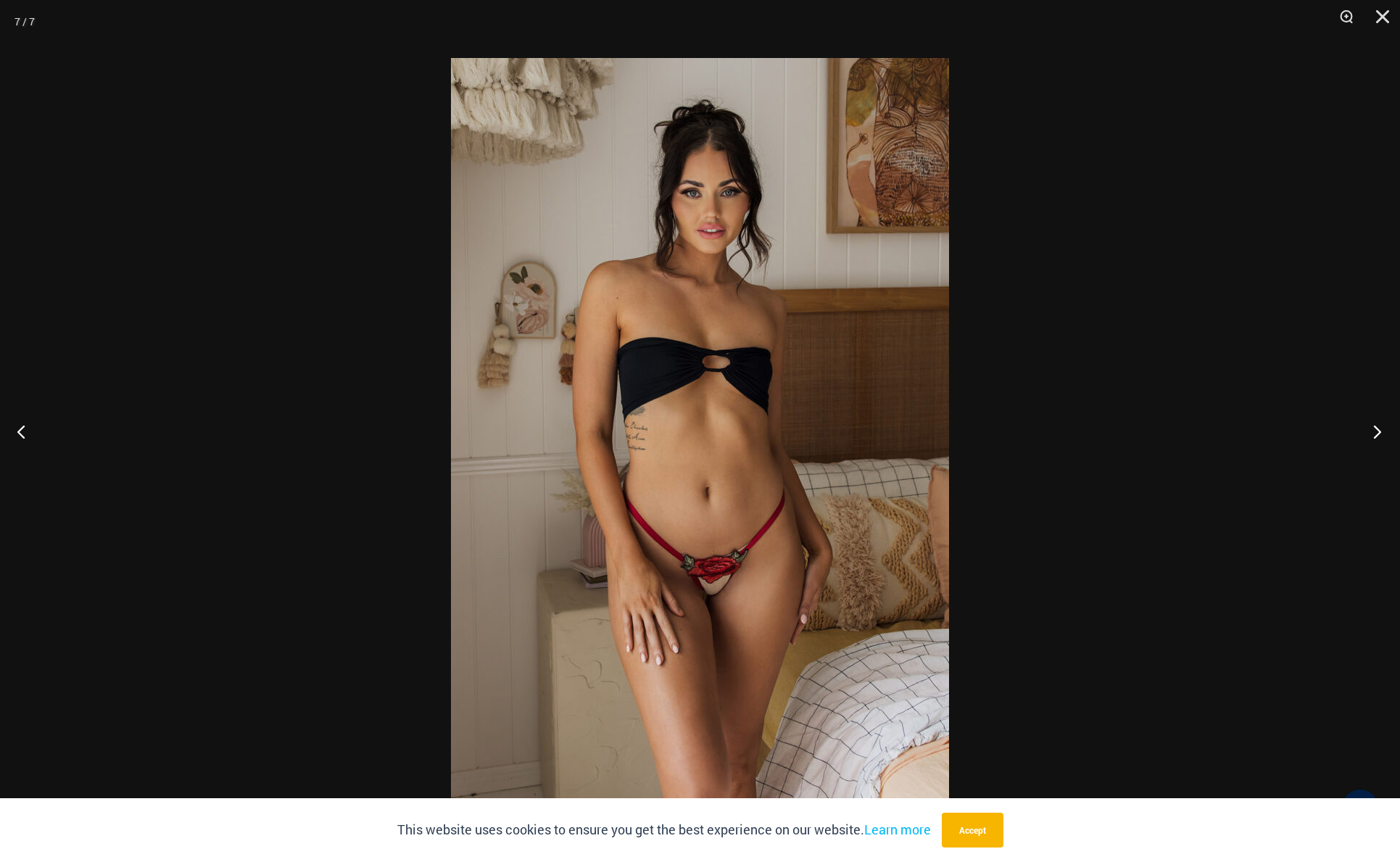
click at [1375, 431] on button "Next" at bounding box center [1372, 431] width 54 height 72
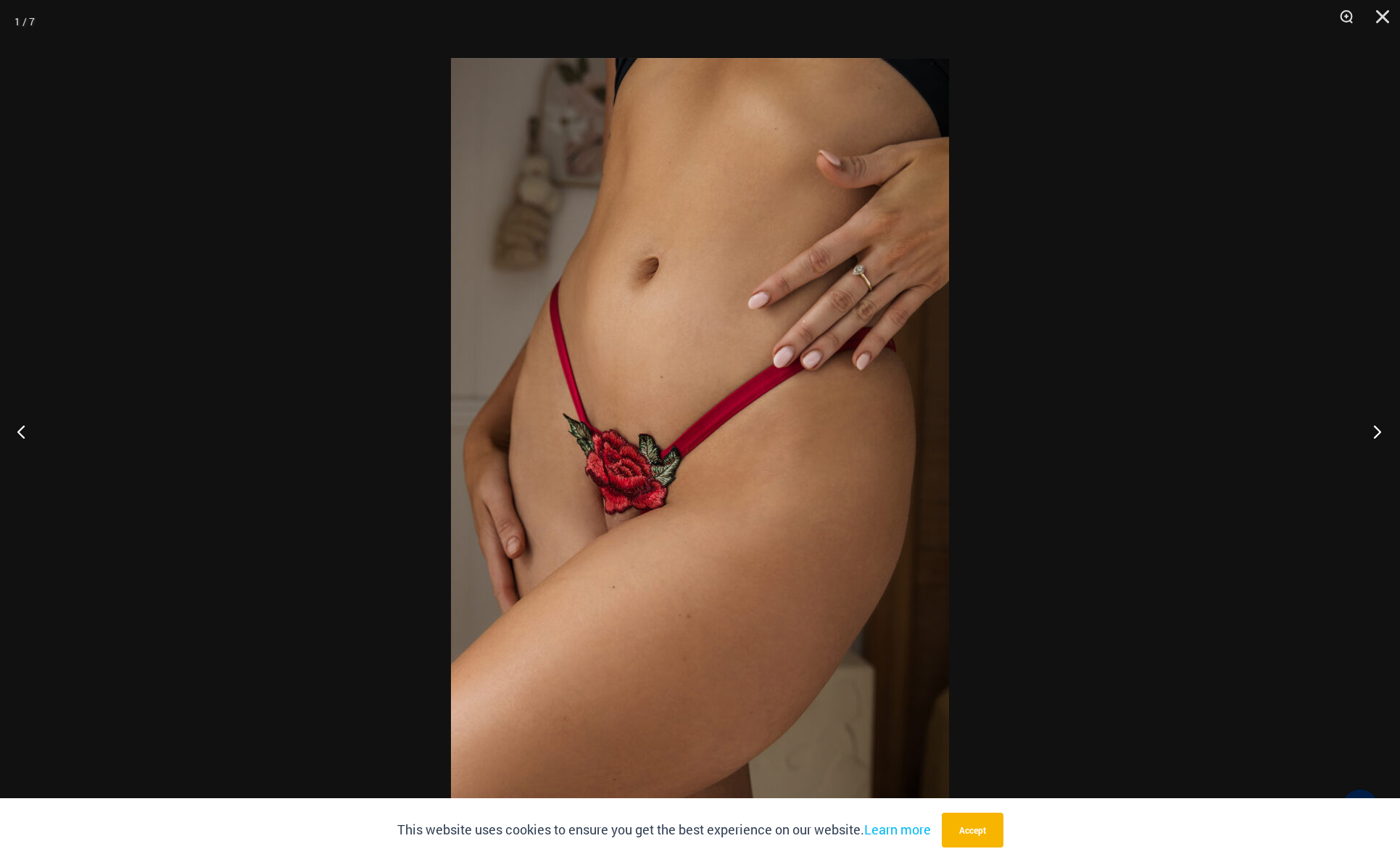
click at [1375, 431] on button "Next" at bounding box center [1372, 431] width 54 height 72
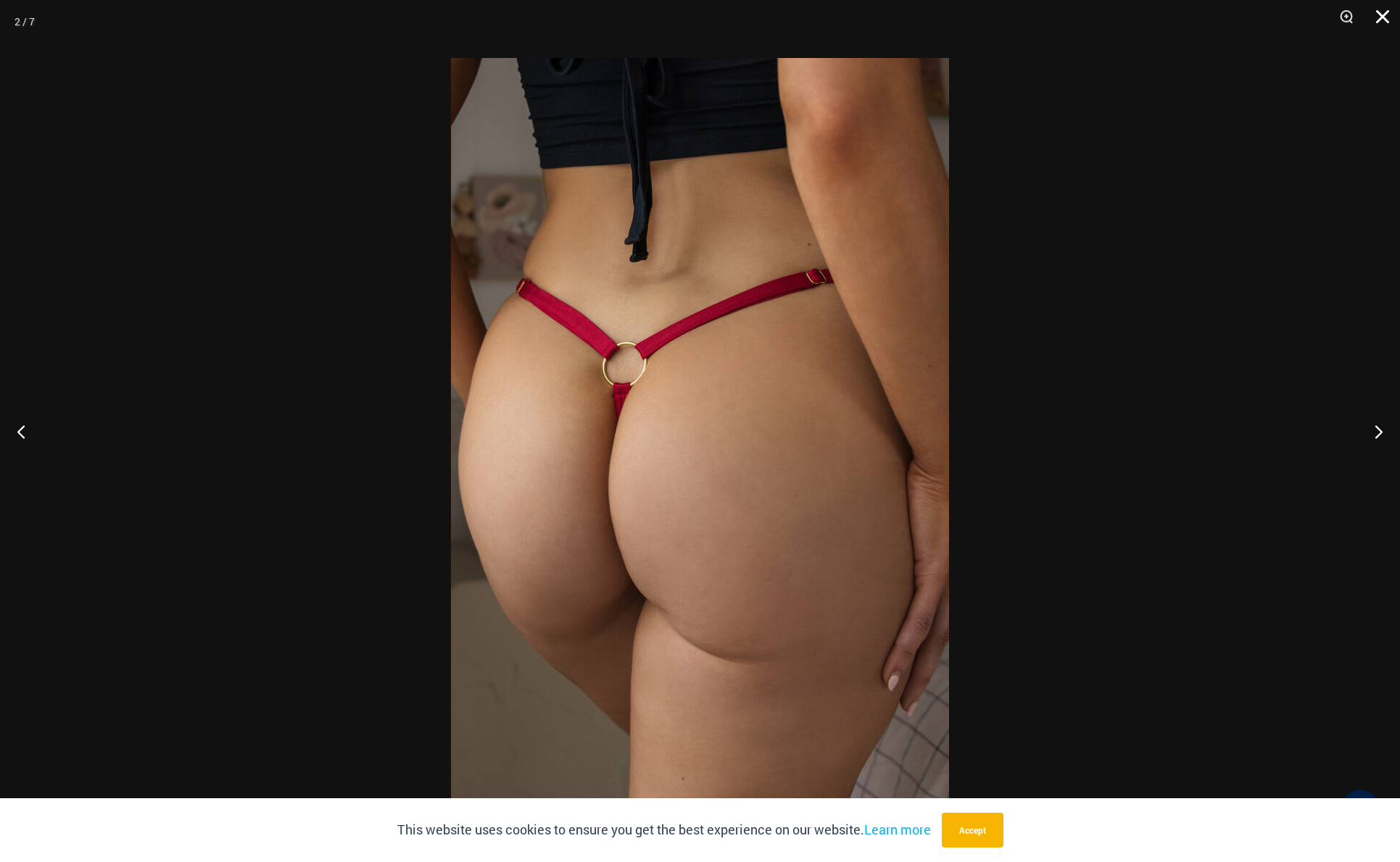
click at [1374, 19] on button "Close" at bounding box center [1377, 22] width 36 height 43
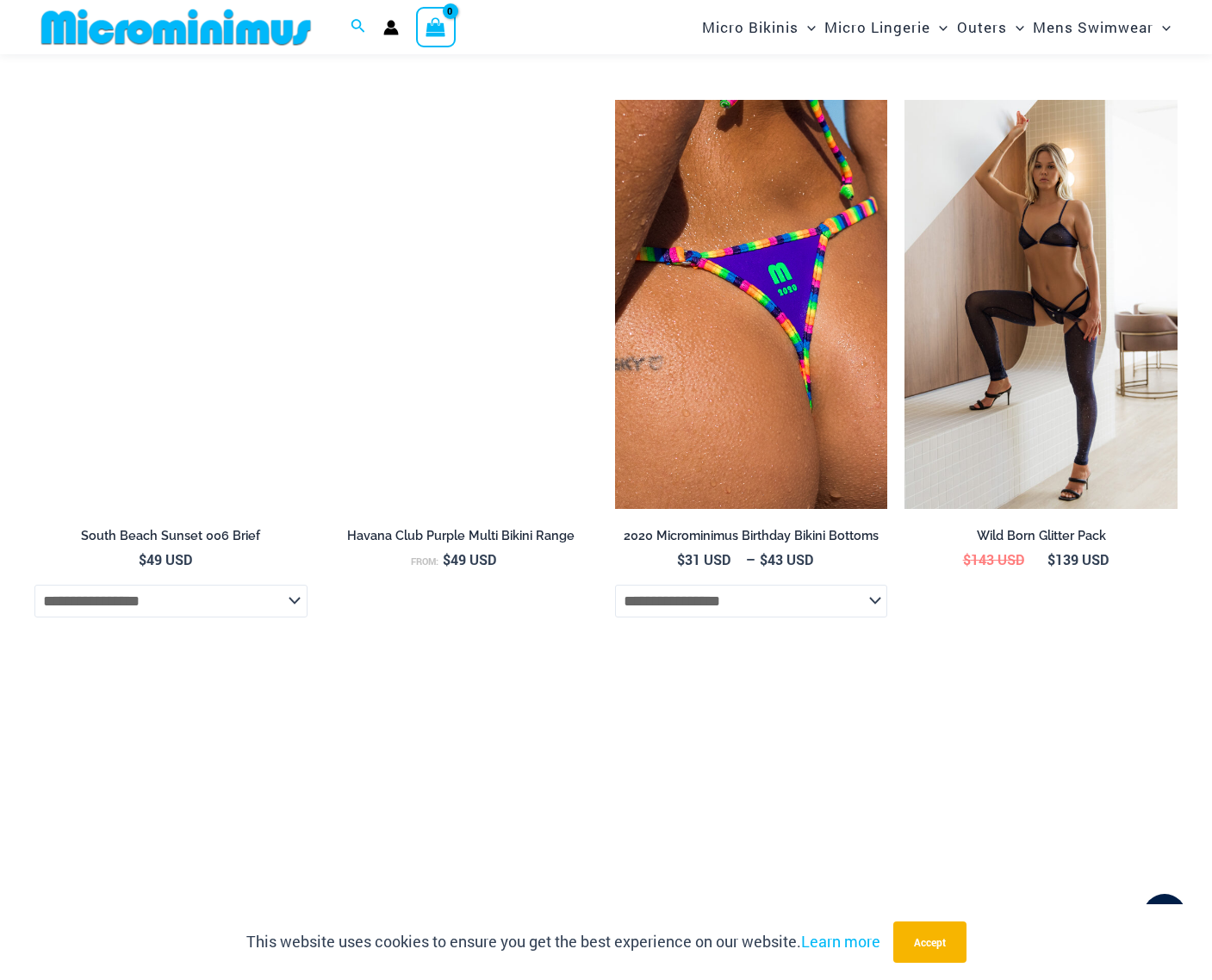
scroll to position [2127, 0]
